Goal: Check status

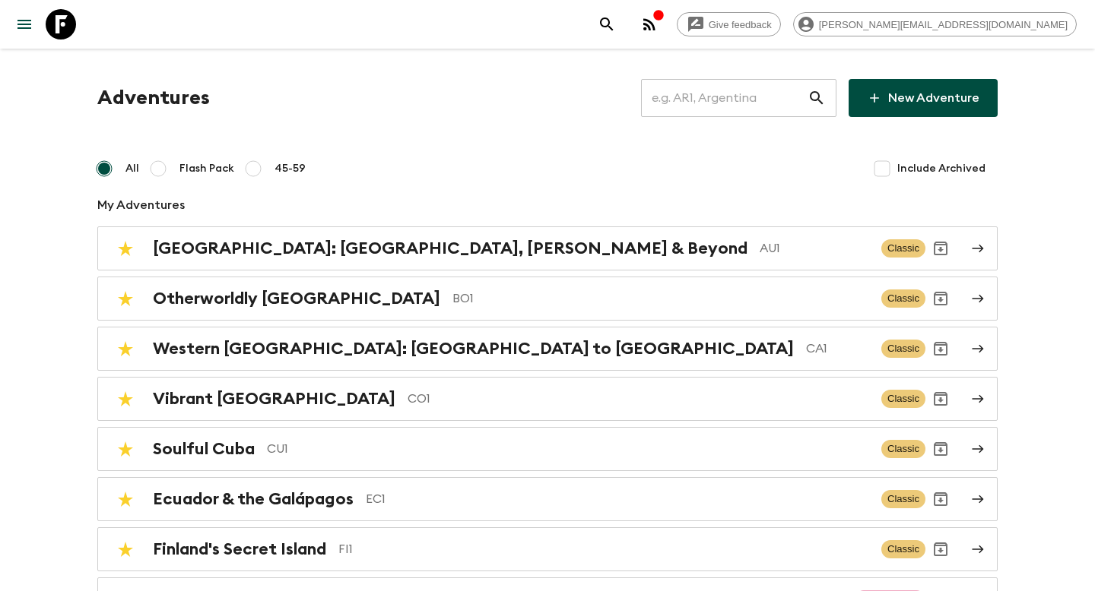
click at [730, 95] on input "text" at bounding box center [724, 98] width 166 height 43
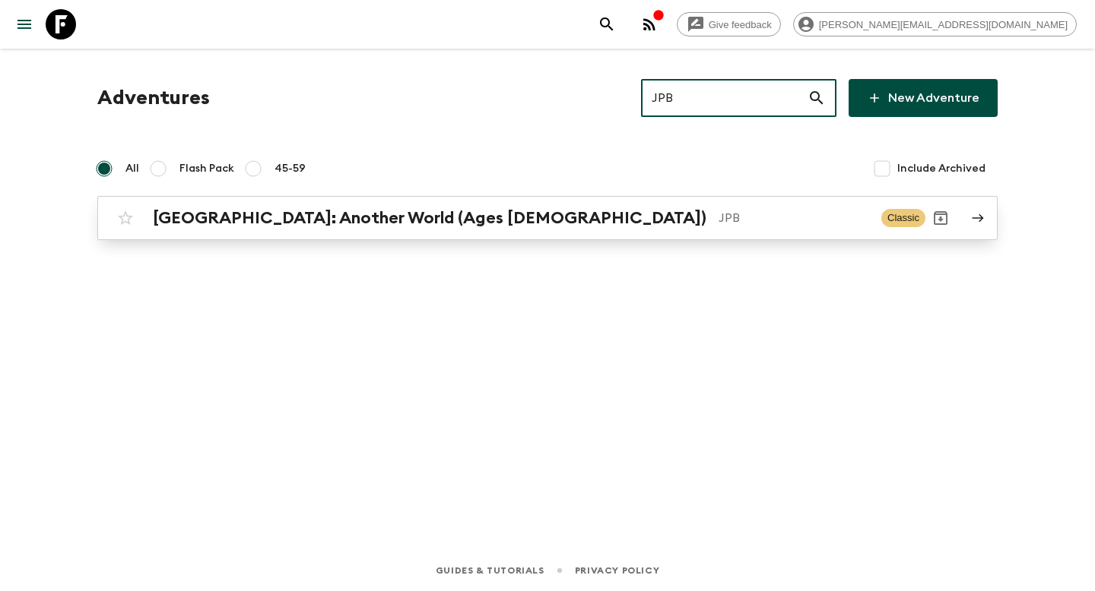
type input "JPB"
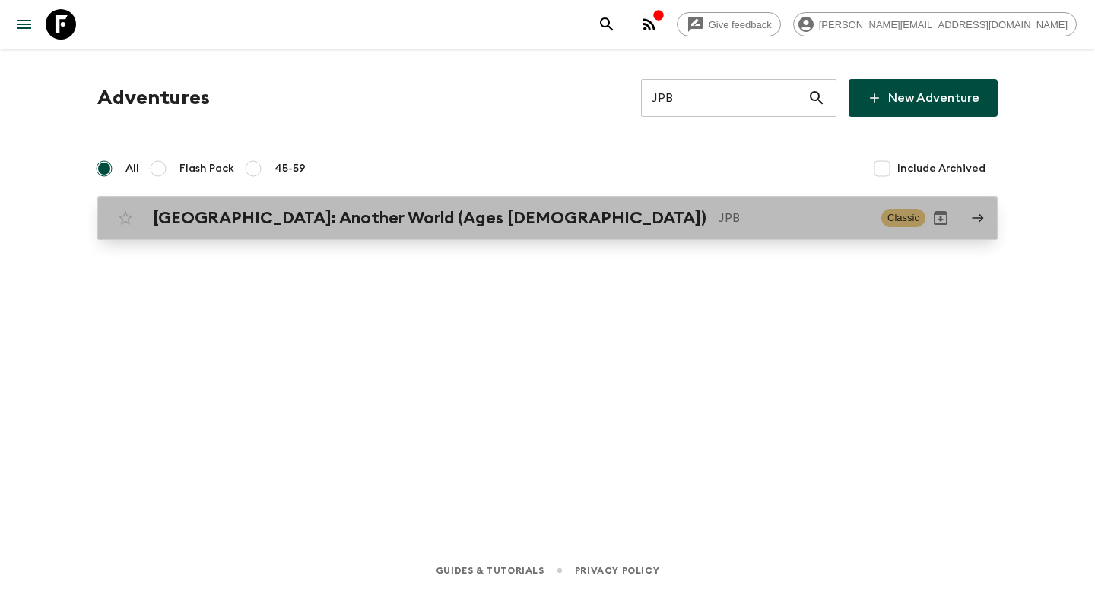
click at [718, 214] on p "JPB" at bounding box center [793, 218] width 151 height 18
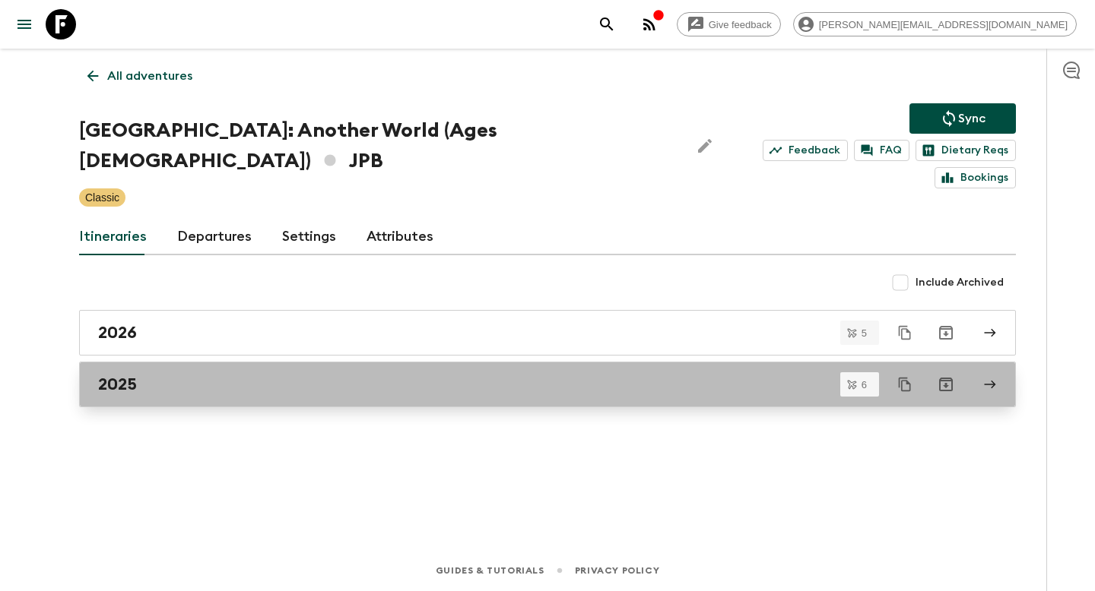
click at [447, 362] on link "2025" at bounding box center [547, 385] width 937 height 46
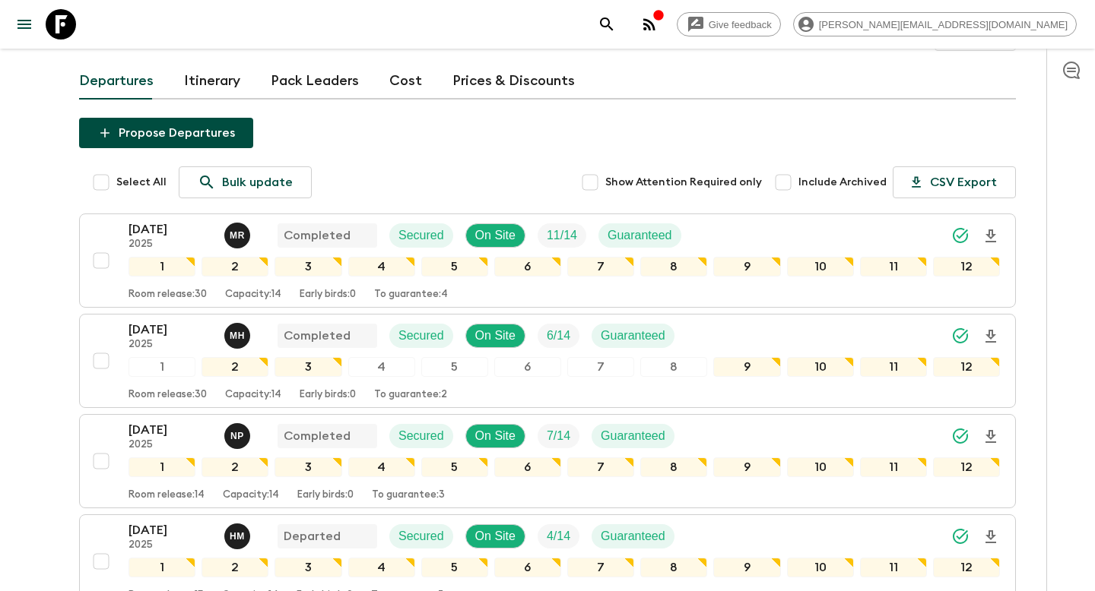
scroll to position [319, 0]
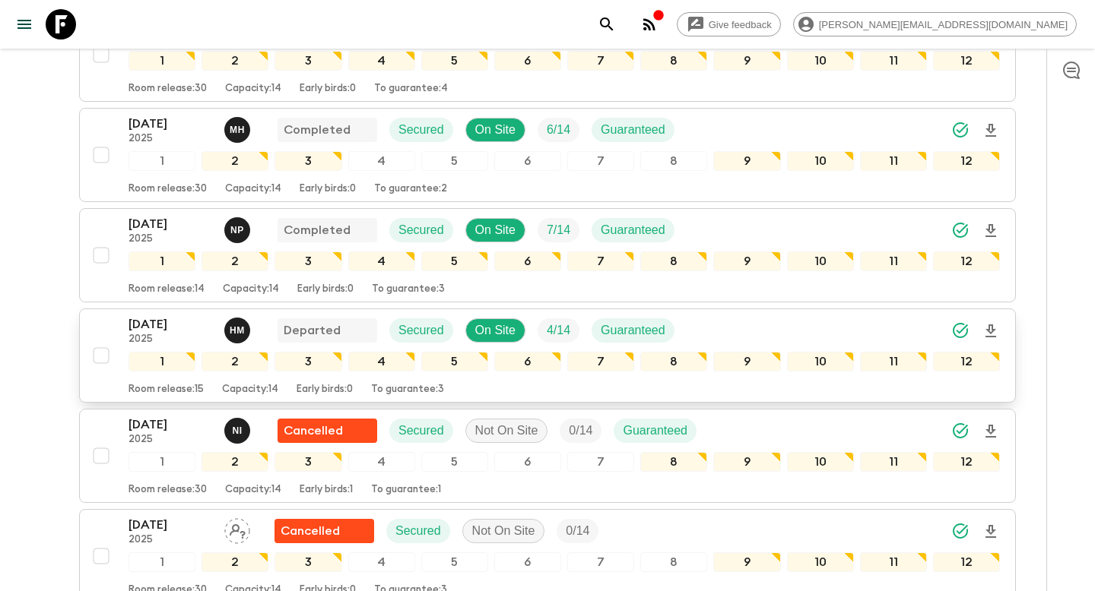
click at [184, 309] on button "[DATE] 2025 H M Departed Secured On Site 4 / 14 Guaranteed 1 2 3 4 5 6 7 8 9 10…" at bounding box center [547, 356] width 937 height 94
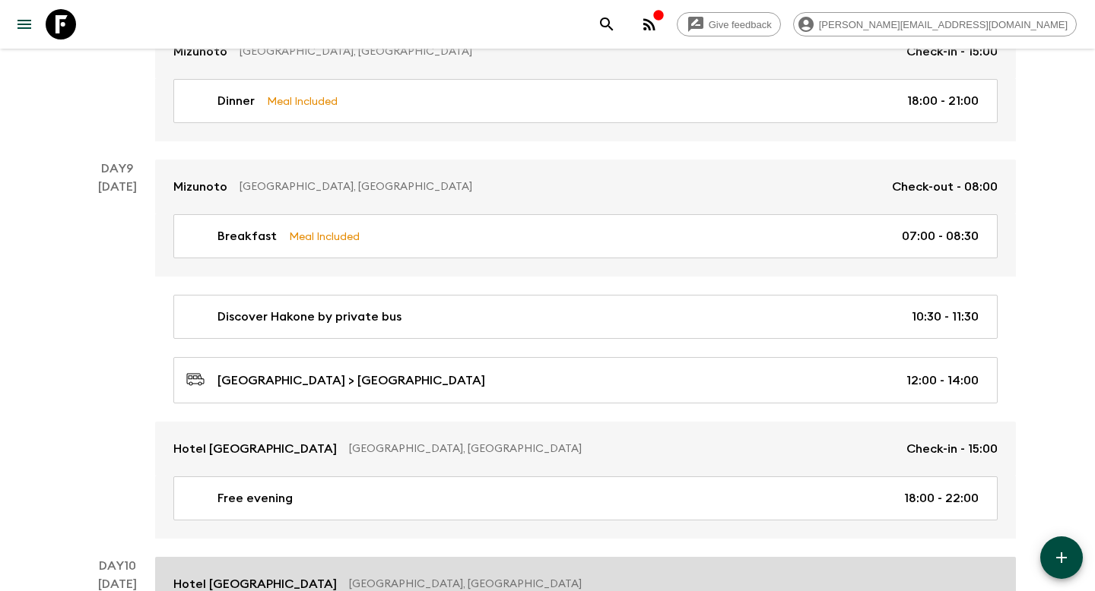
scroll to position [3979, 0]
